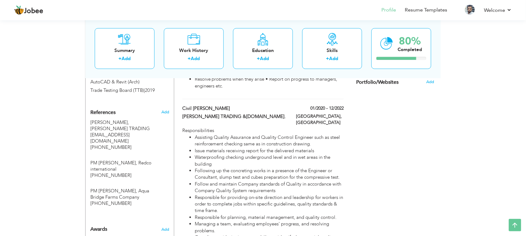
scroll to position [262, 0]
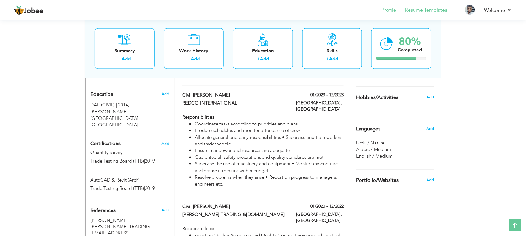
click at [419, 15] on li "Resume Templates" at bounding box center [421, 10] width 51 height 17
click at [395, 8] on link "Profile" at bounding box center [388, 10] width 15 height 7
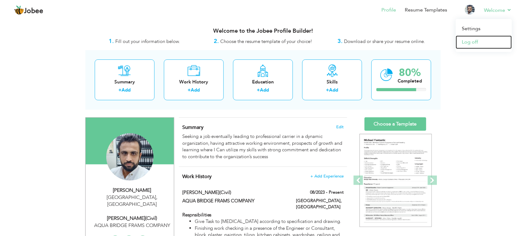
click at [475, 44] on link "Log off" at bounding box center [484, 41] width 56 height 13
